Goal: Task Accomplishment & Management: Manage account settings

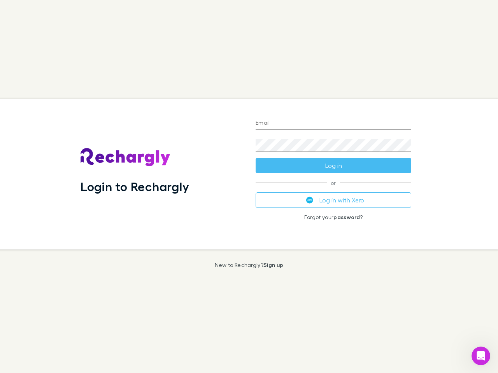
click at [249, 187] on div "Login to Rechargly" at bounding box center [161, 174] width 175 height 151
click at [333, 124] on input "Email" at bounding box center [333, 123] width 156 height 12
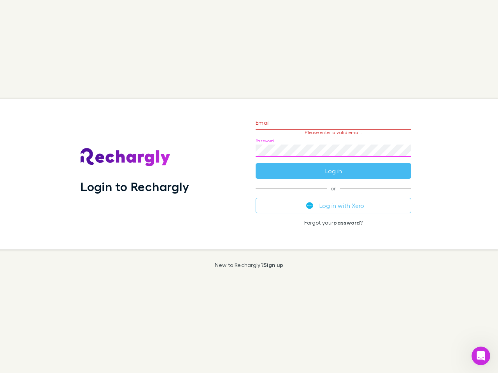
click at [333, 166] on form "Email Please enter a valid email. Password Log in" at bounding box center [333, 145] width 156 height 68
click at [333, 200] on div "Email Please enter a valid email. Password Log in or Log in with Xero Forgot yo…" at bounding box center [333, 174] width 168 height 151
click at [481, 356] on icon "Open Intercom Messenger" at bounding box center [480, 356] width 13 height 13
